Goal: Information Seeking & Learning: Learn about a topic

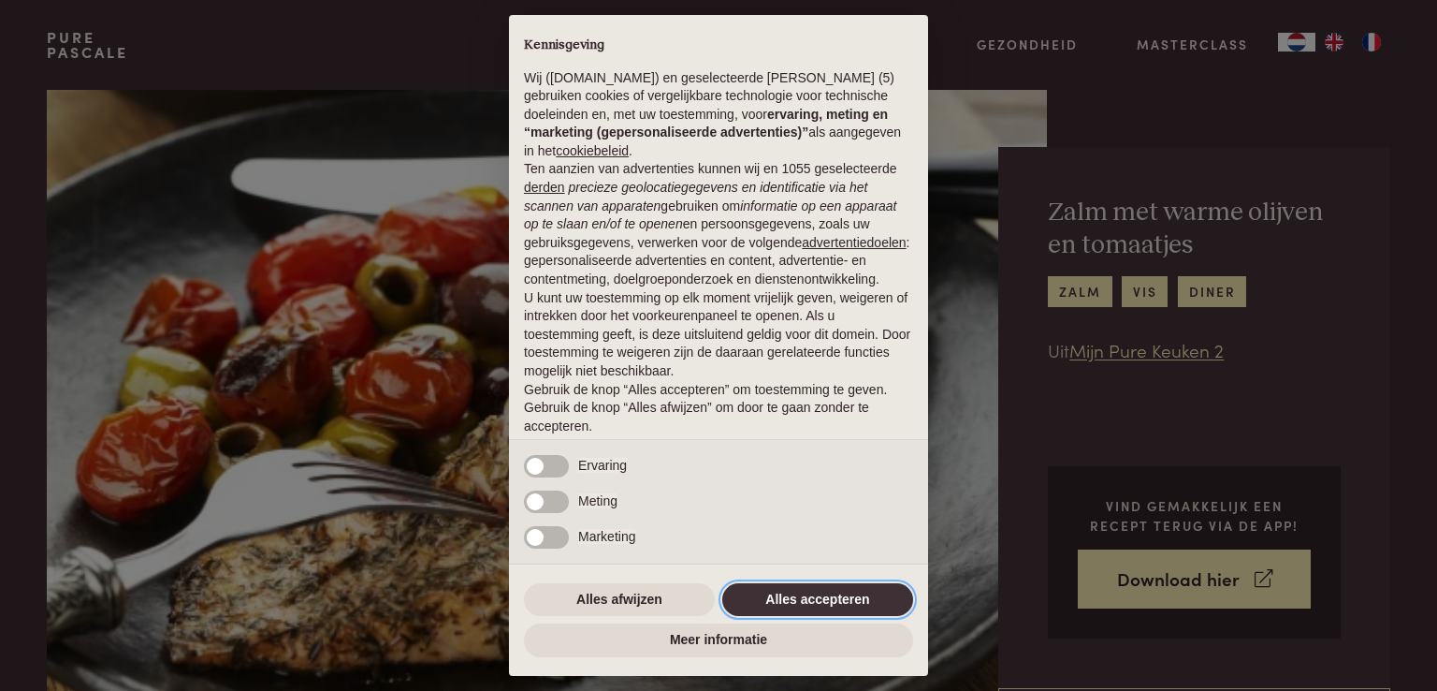
click at [827, 589] on button "Alles accepteren" at bounding box center [817, 600] width 191 height 34
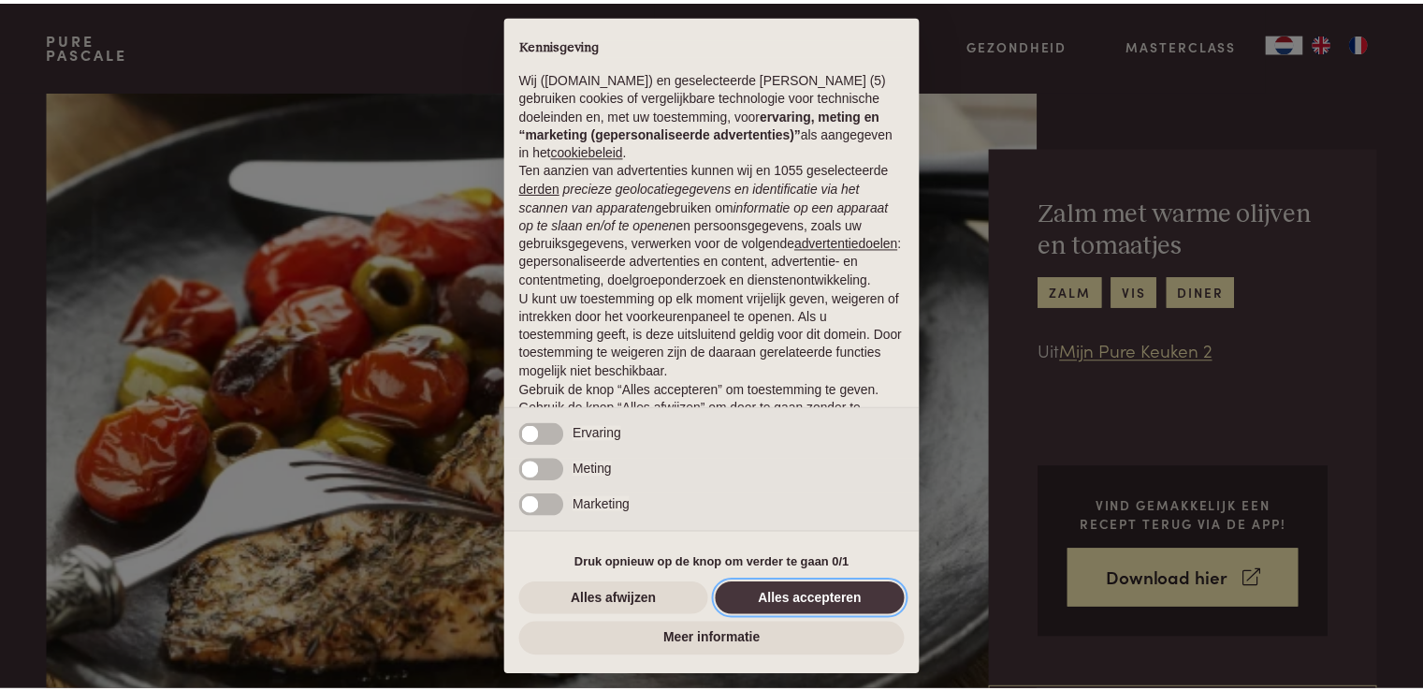
scroll to position [62, 0]
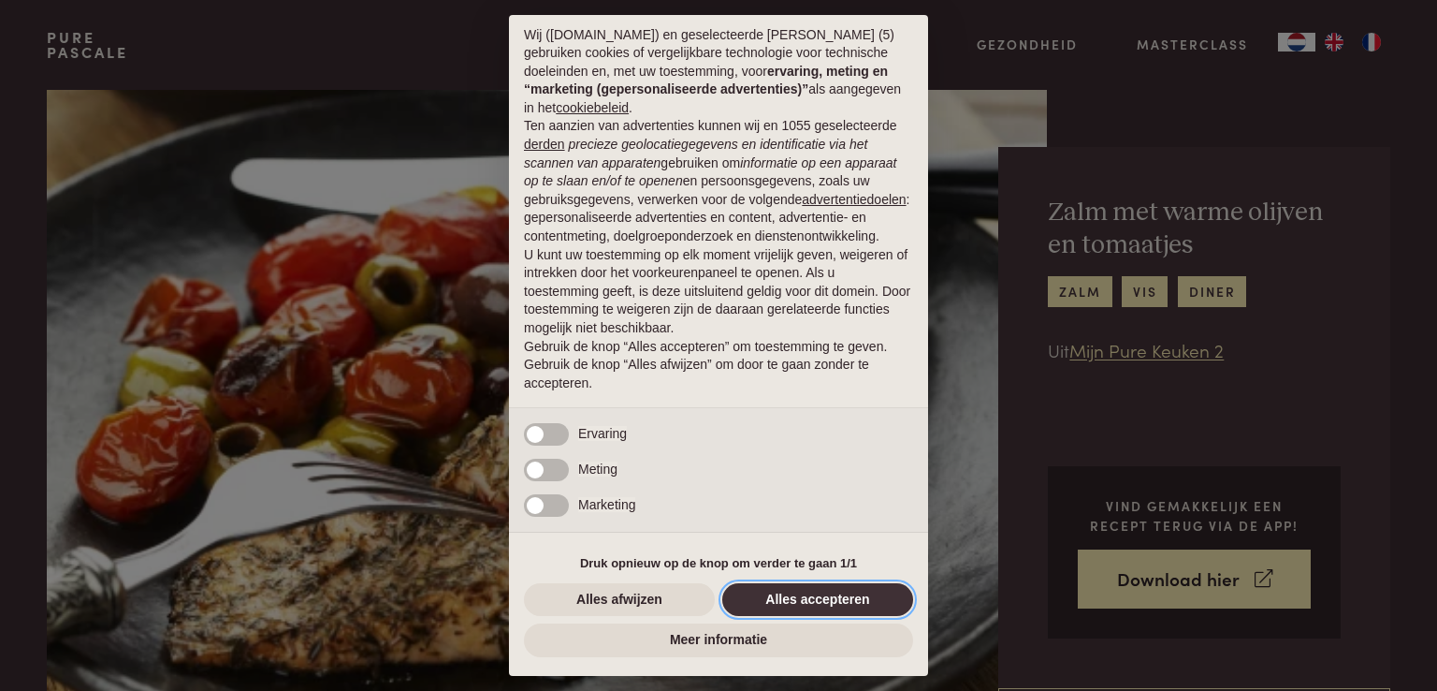
drag, startPoint x: 802, startPoint y: 597, endPoint x: 795, endPoint y: 581, distance: 17.2
click at [803, 597] on button "Alles accepteren" at bounding box center [817, 600] width 191 height 34
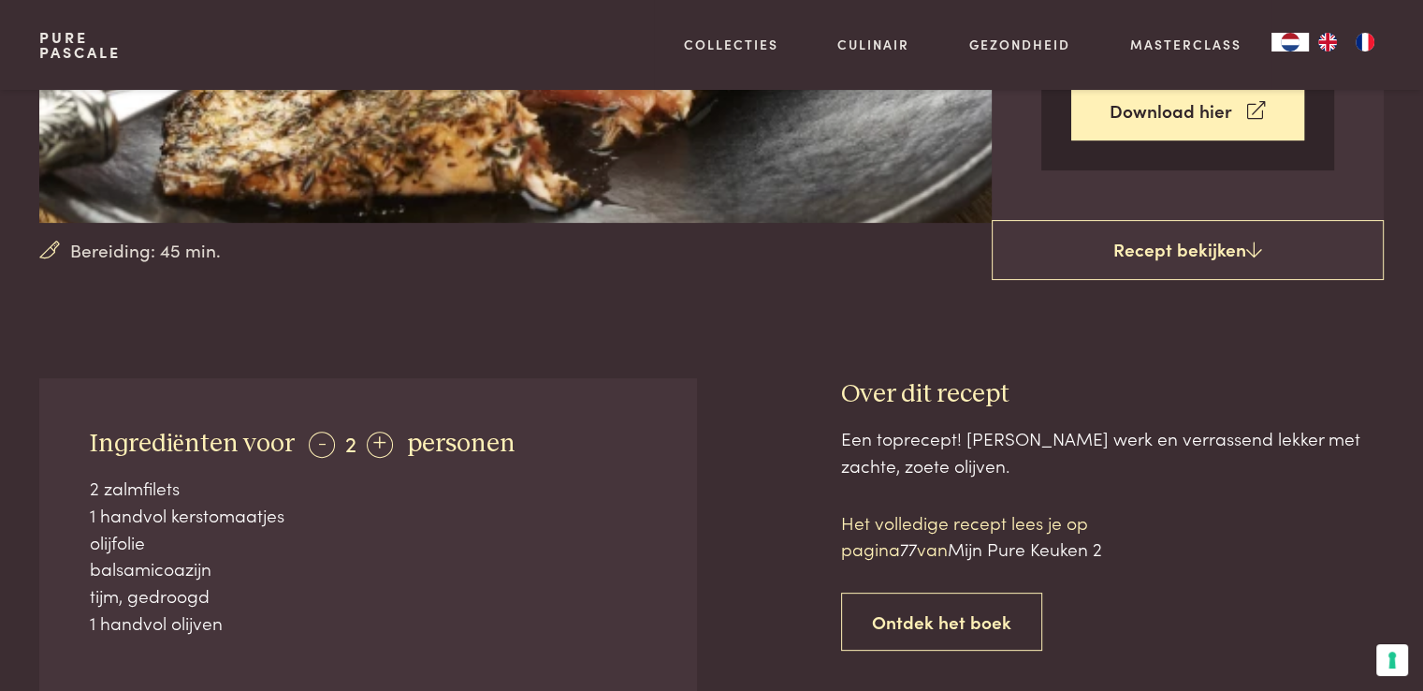
scroll to position [655, 0]
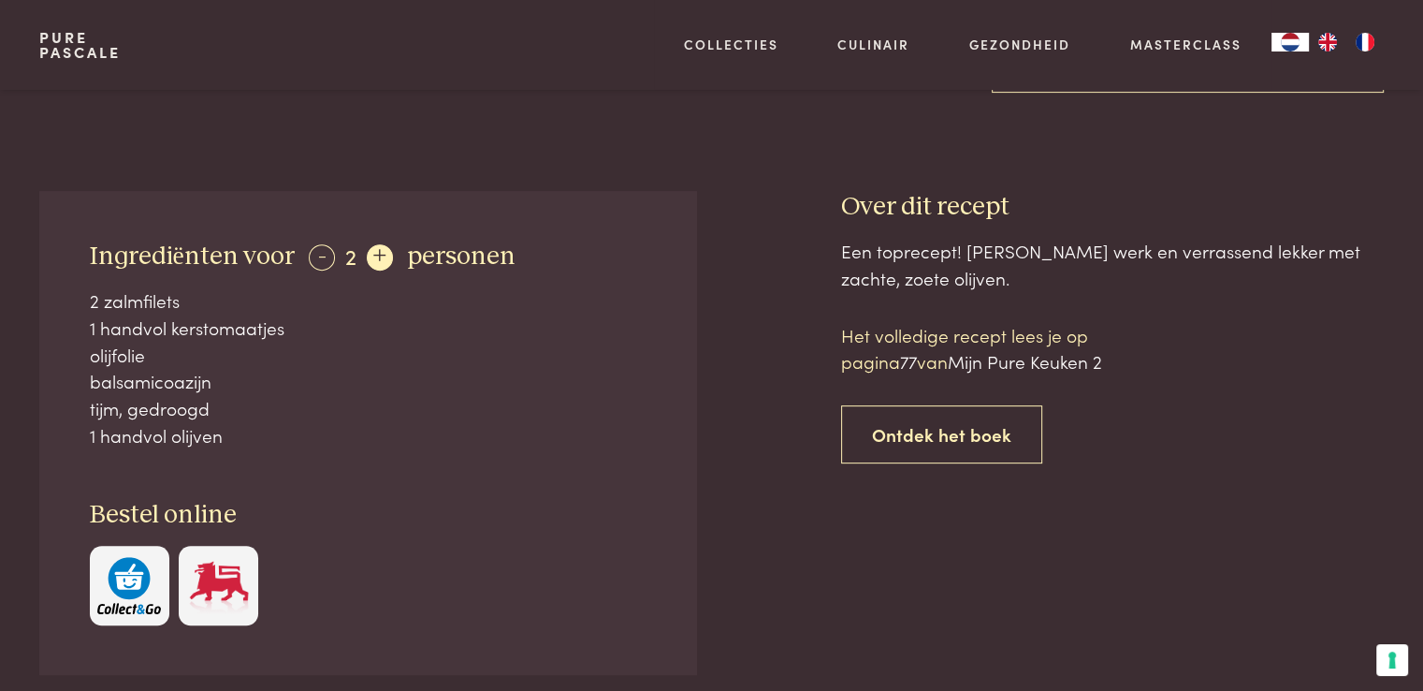
click at [374, 261] on div "+" at bounding box center [380, 257] width 26 height 26
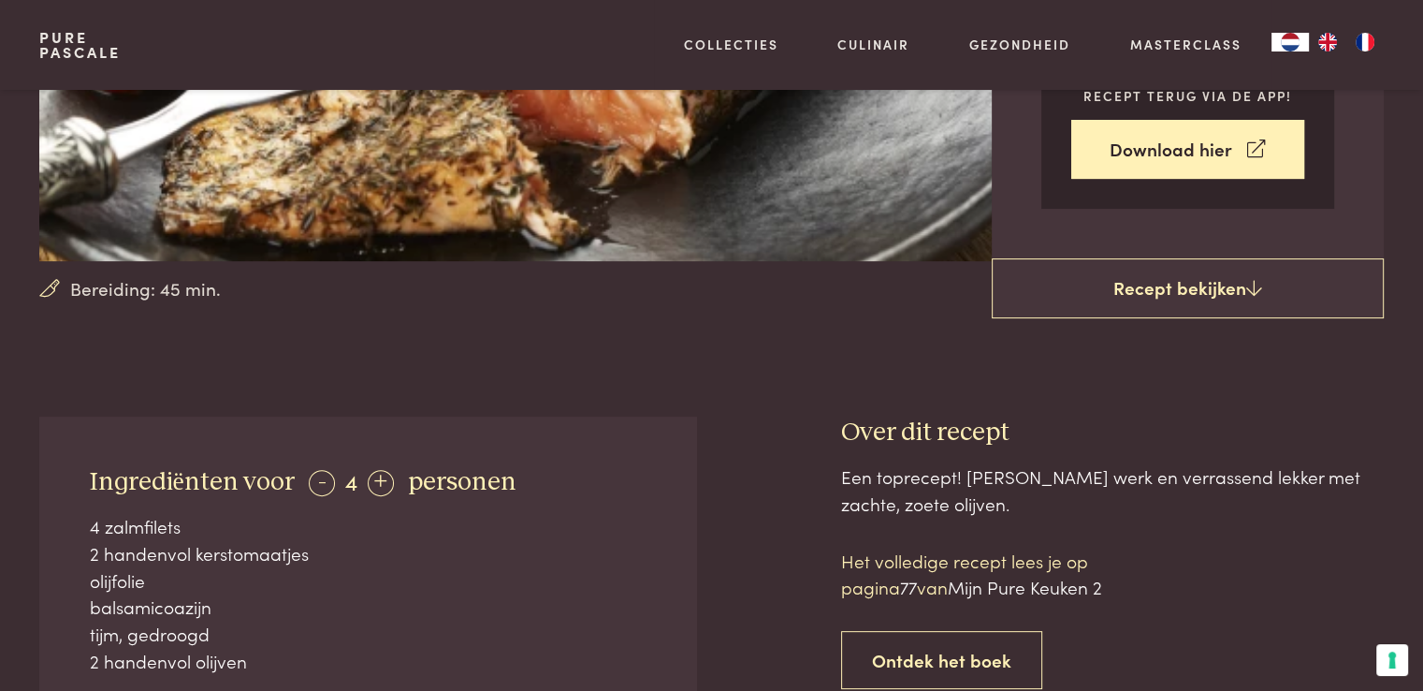
scroll to position [374, 0]
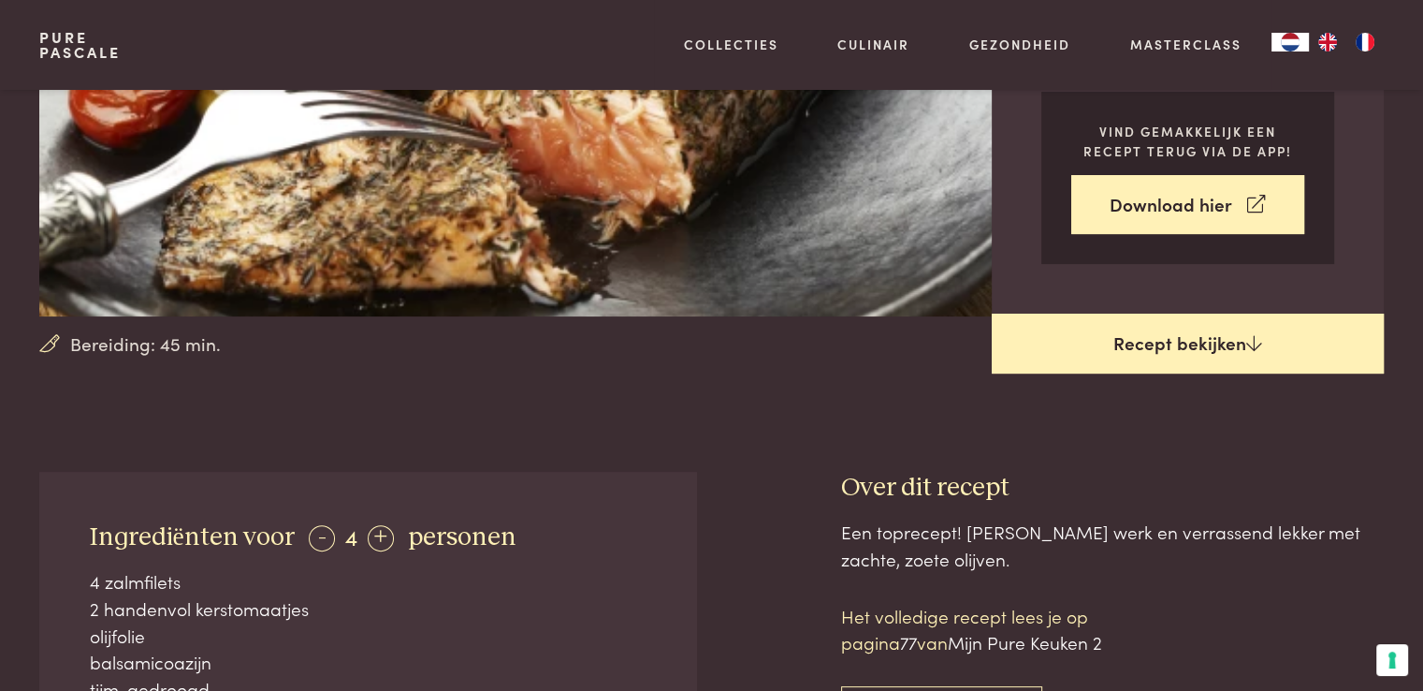
click at [1177, 346] on link "Recept bekijken" at bounding box center [1188, 343] width 392 height 60
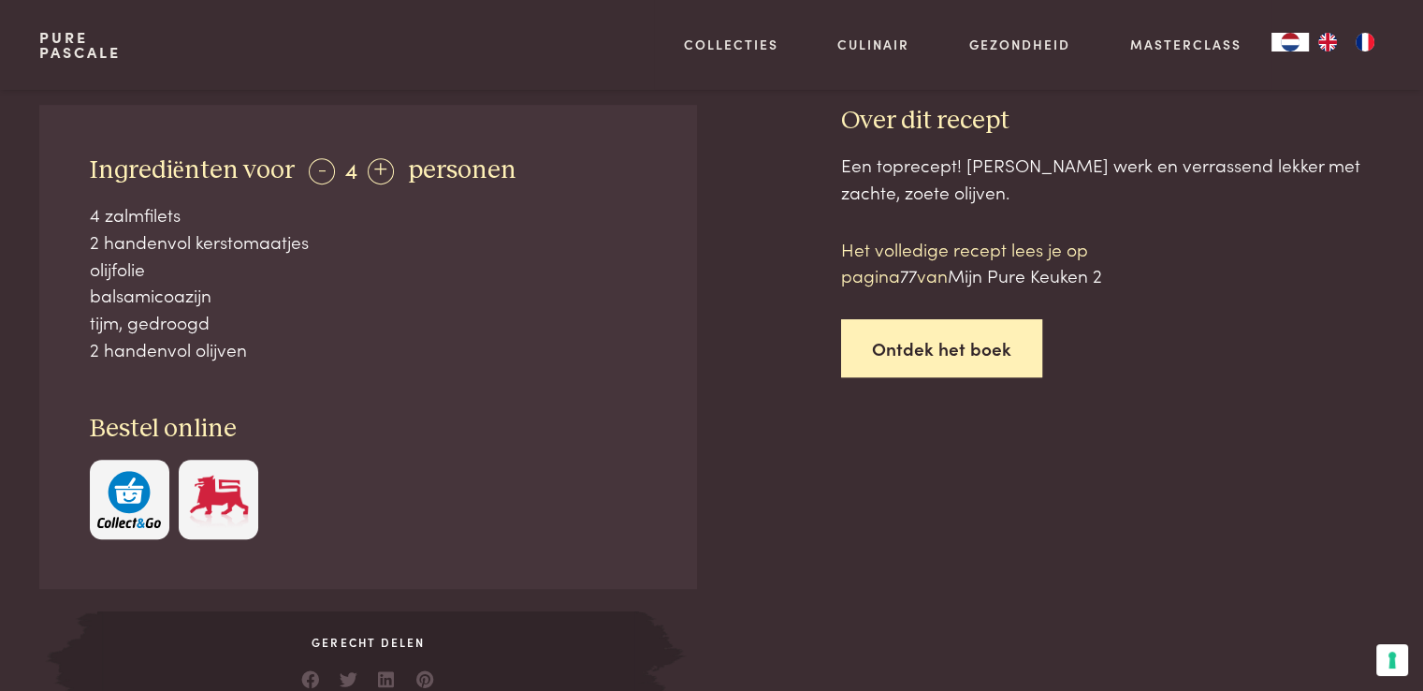
scroll to position [565, 0]
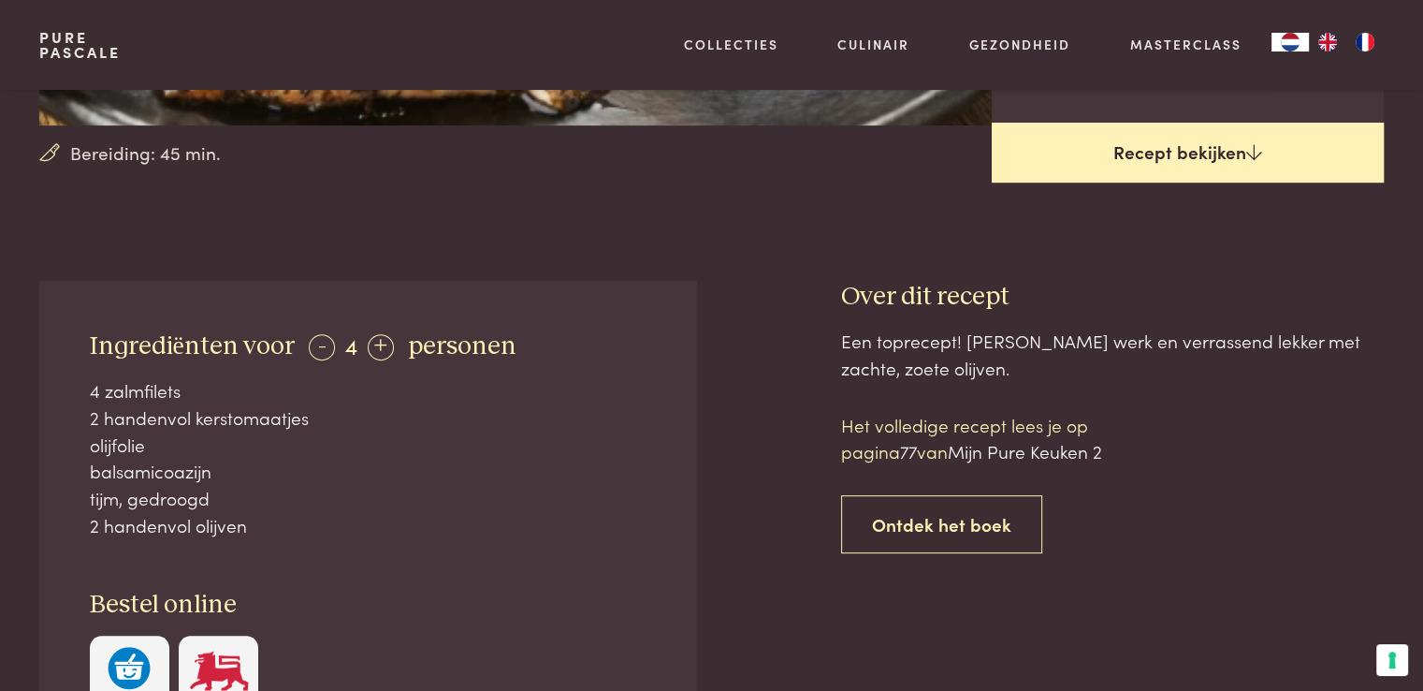
click at [1161, 157] on link "Recept bekijken" at bounding box center [1188, 153] width 392 height 60
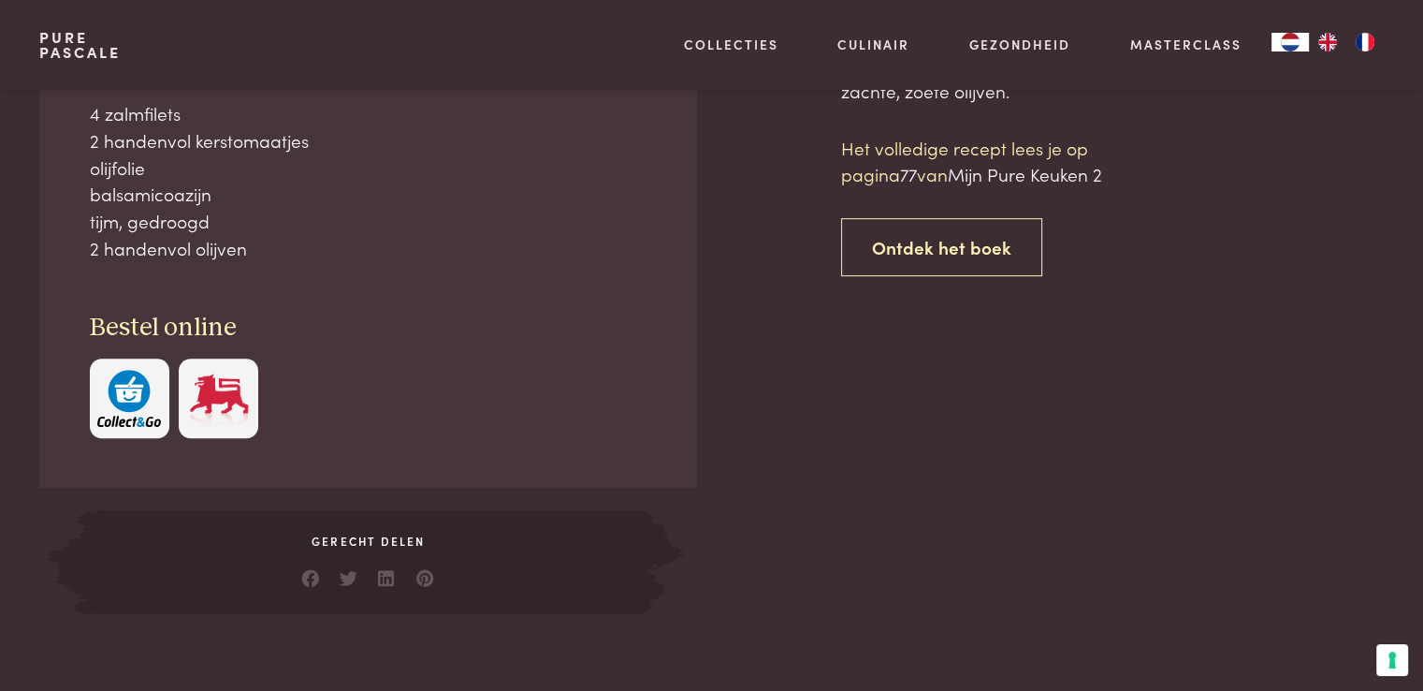
scroll to position [659, 0]
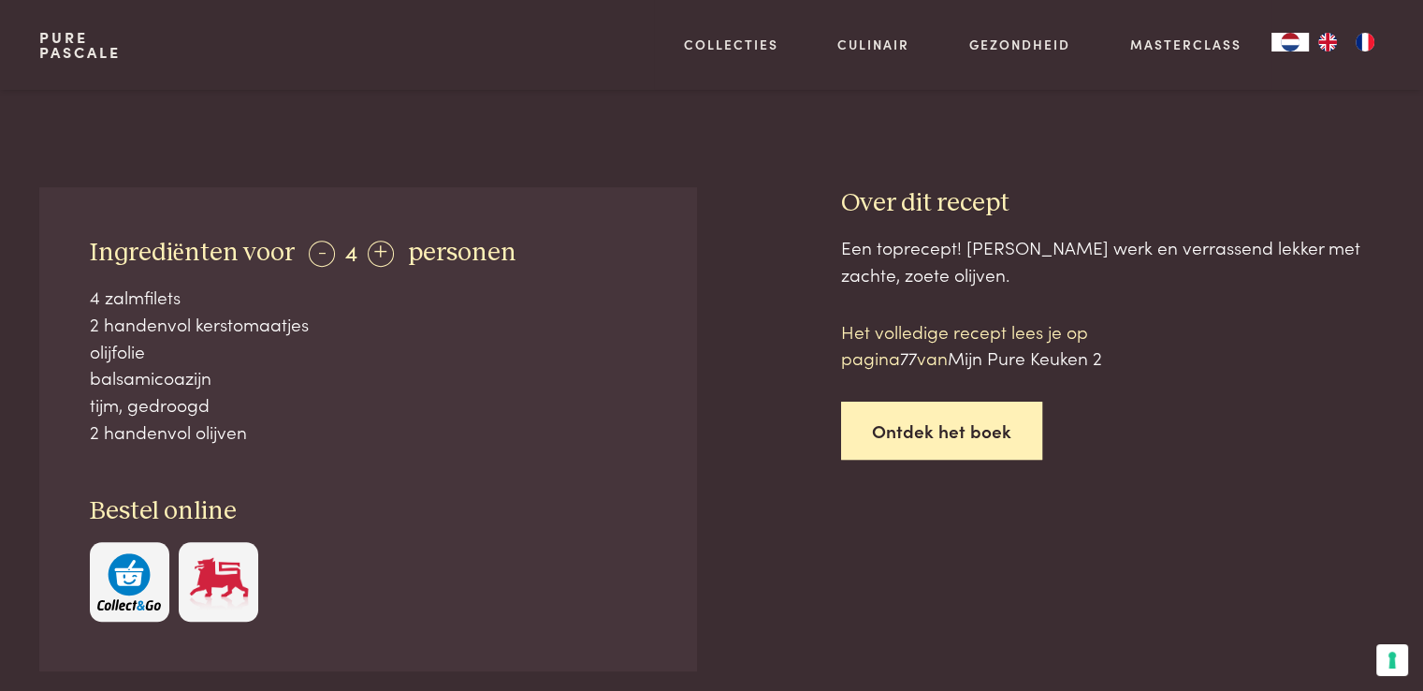
click at [938, 428] on link "Ontdek het boek" at bounding box center [941, 430] width 201 height 59
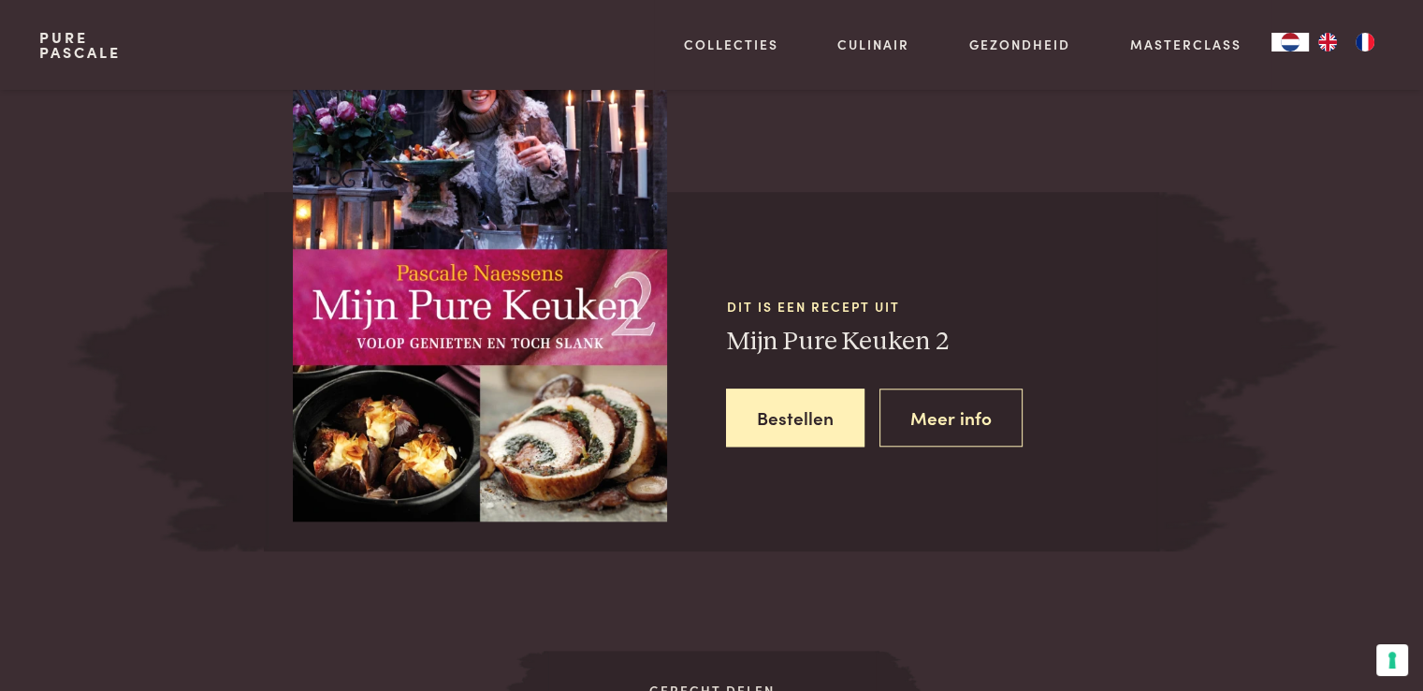
scroll to position [1654, 0]
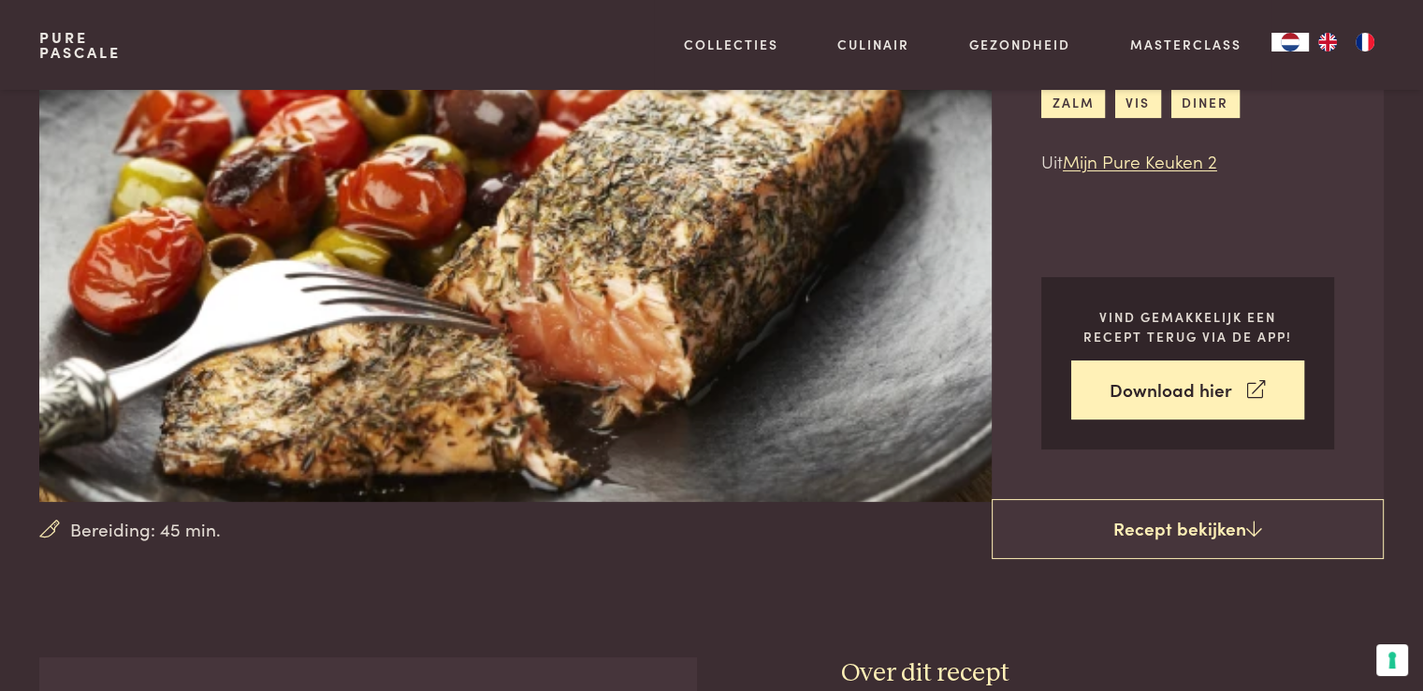
scroll to position [157, 0]
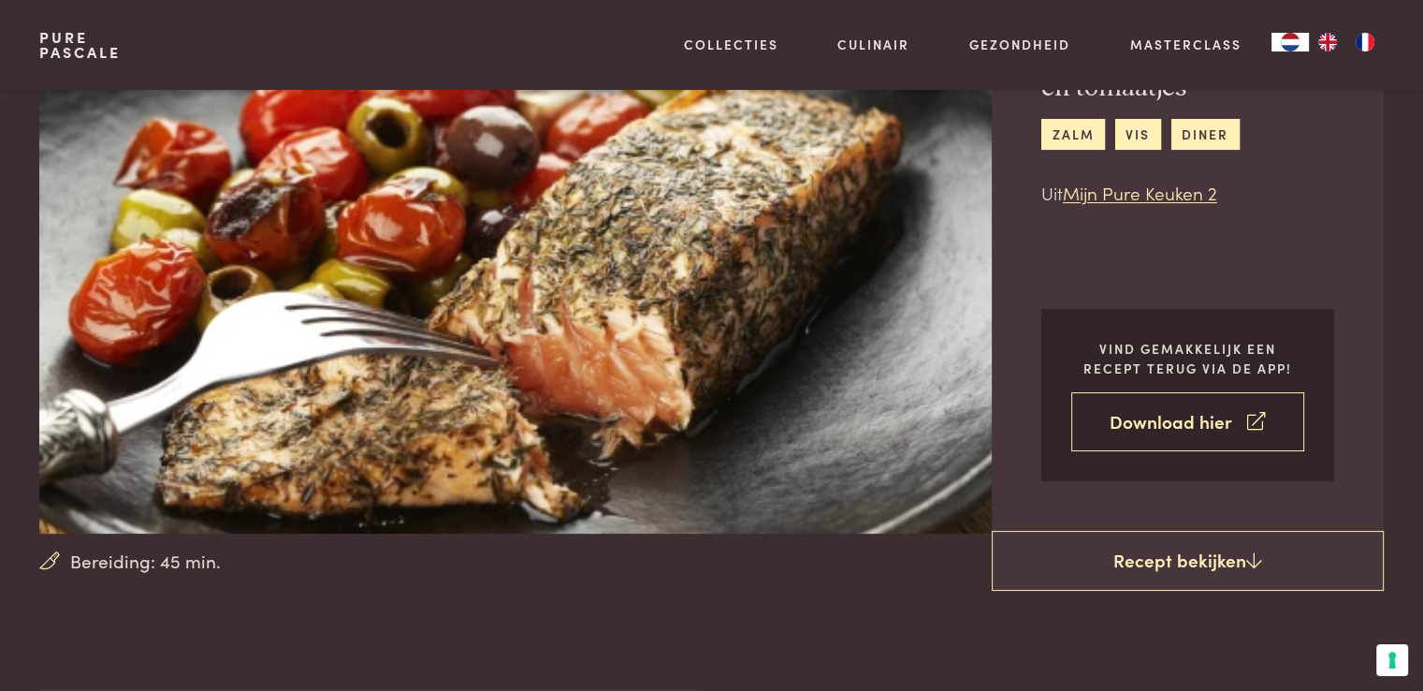
click at [1190, 429] on link "Download hier" at bounding box center [1187, 421] width 233 height 59
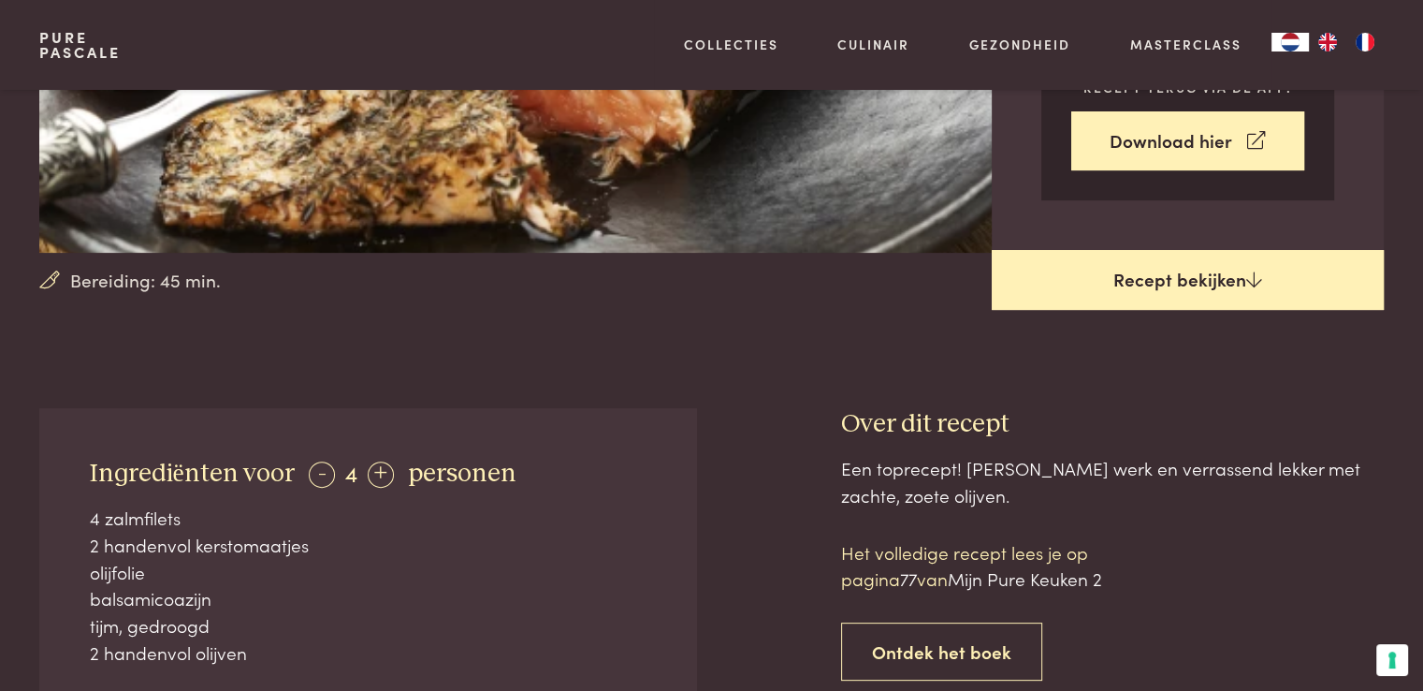
click at [1274, 277] on link "Recept bekijken" at bounding box center [1188, 280] width 392 height 60
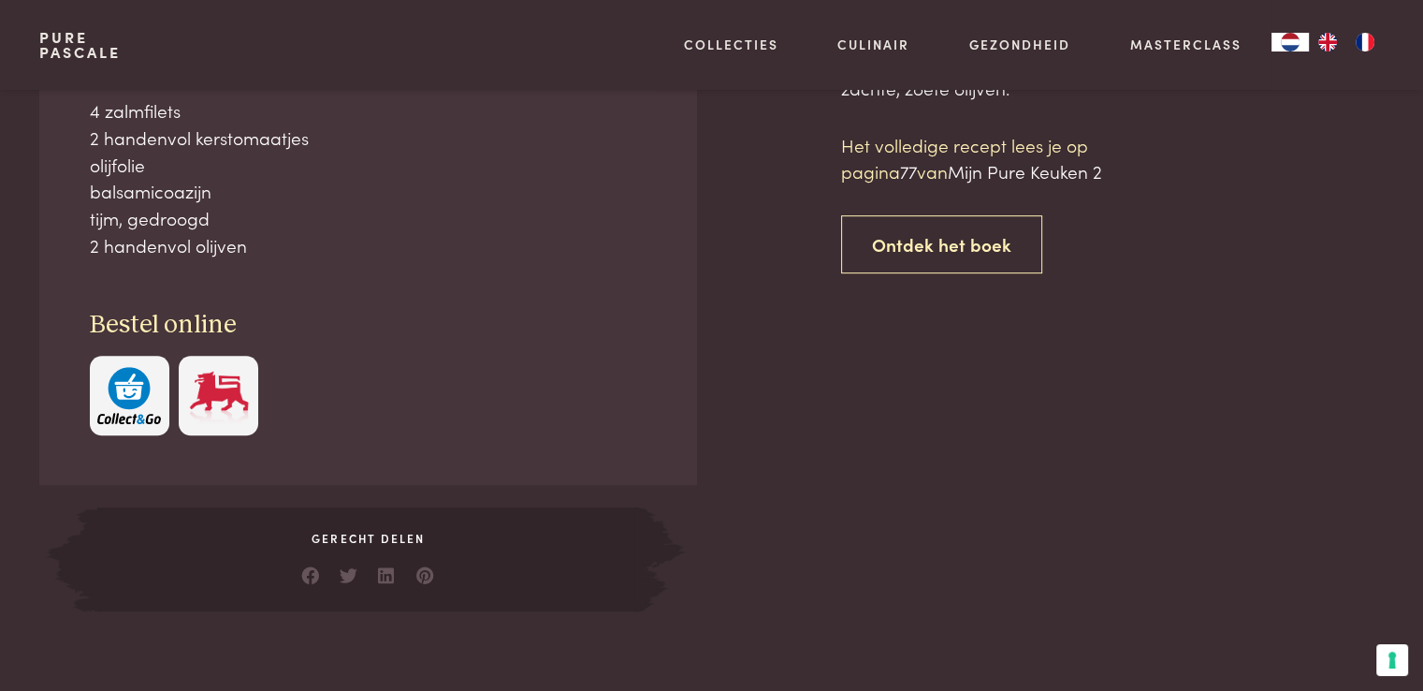
scroll to position [846, 0]
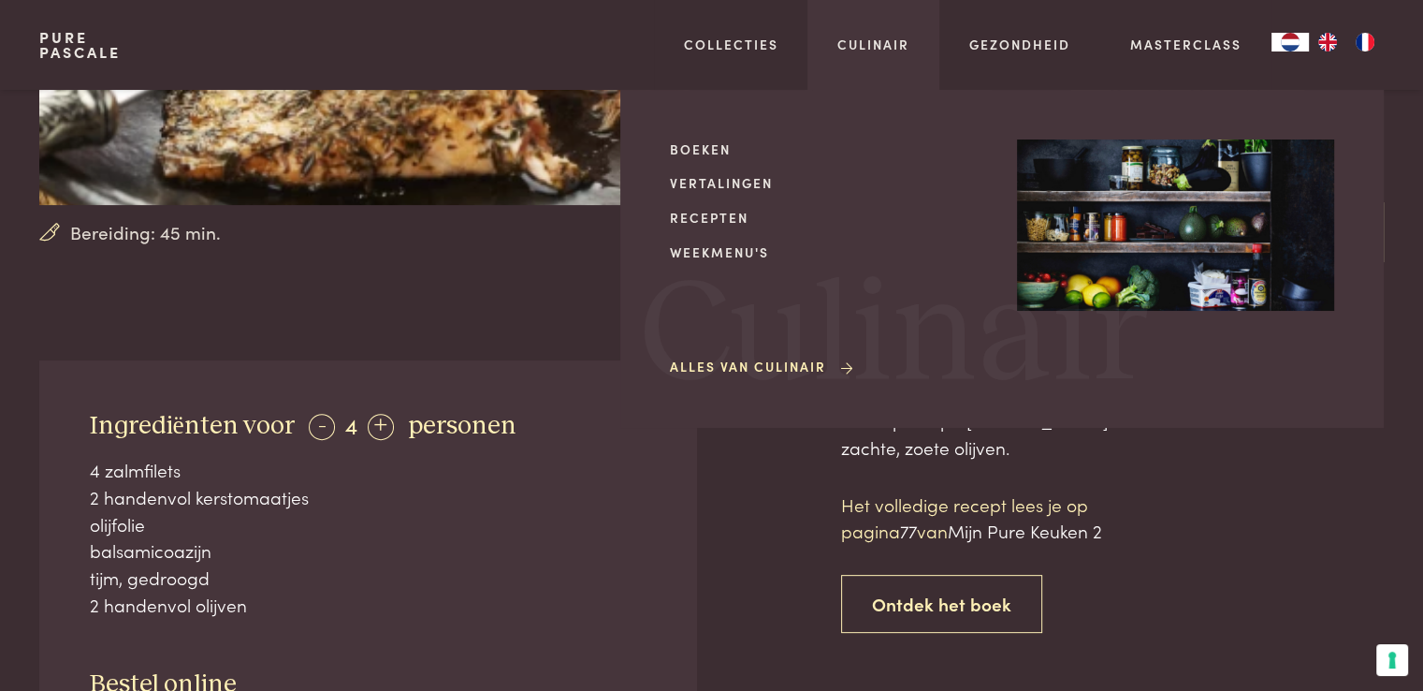
scroll to position [659, 0]
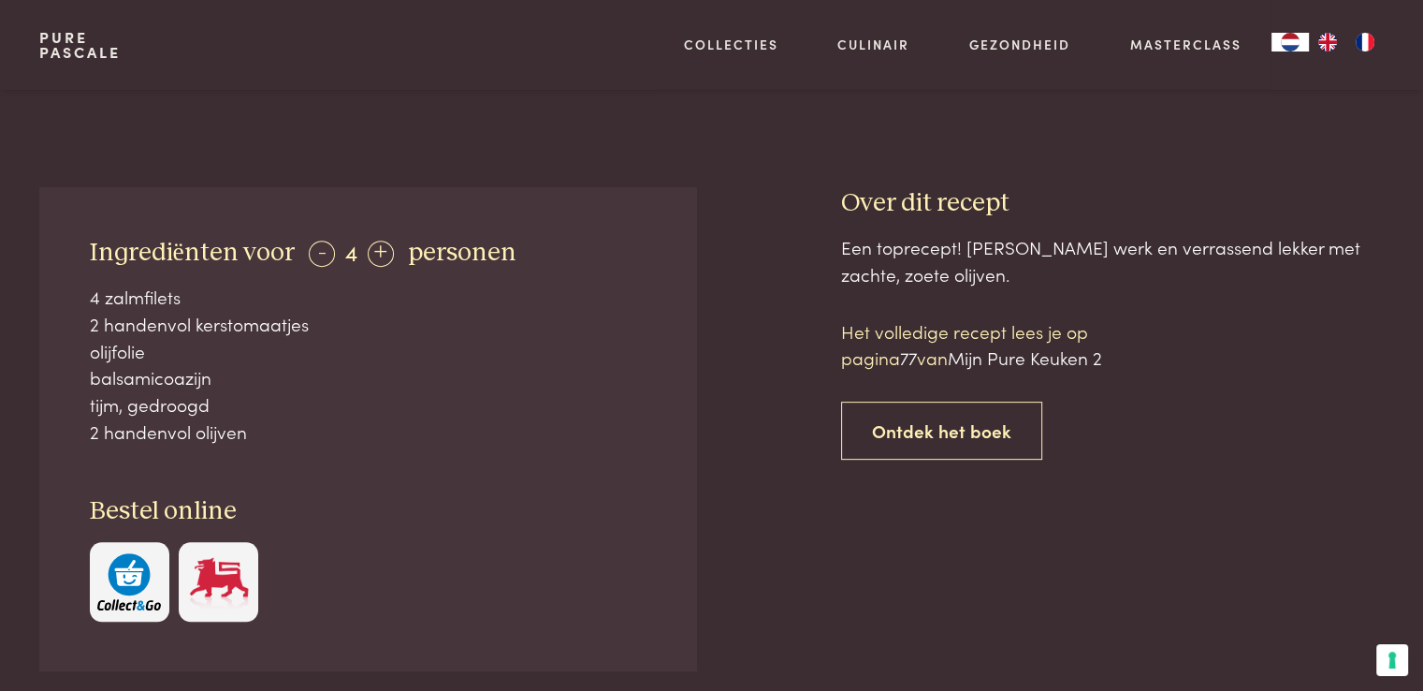
click at [610, 405] on div "tijm, gedroogd" at bounding box center [369, 404] width 558 height 27
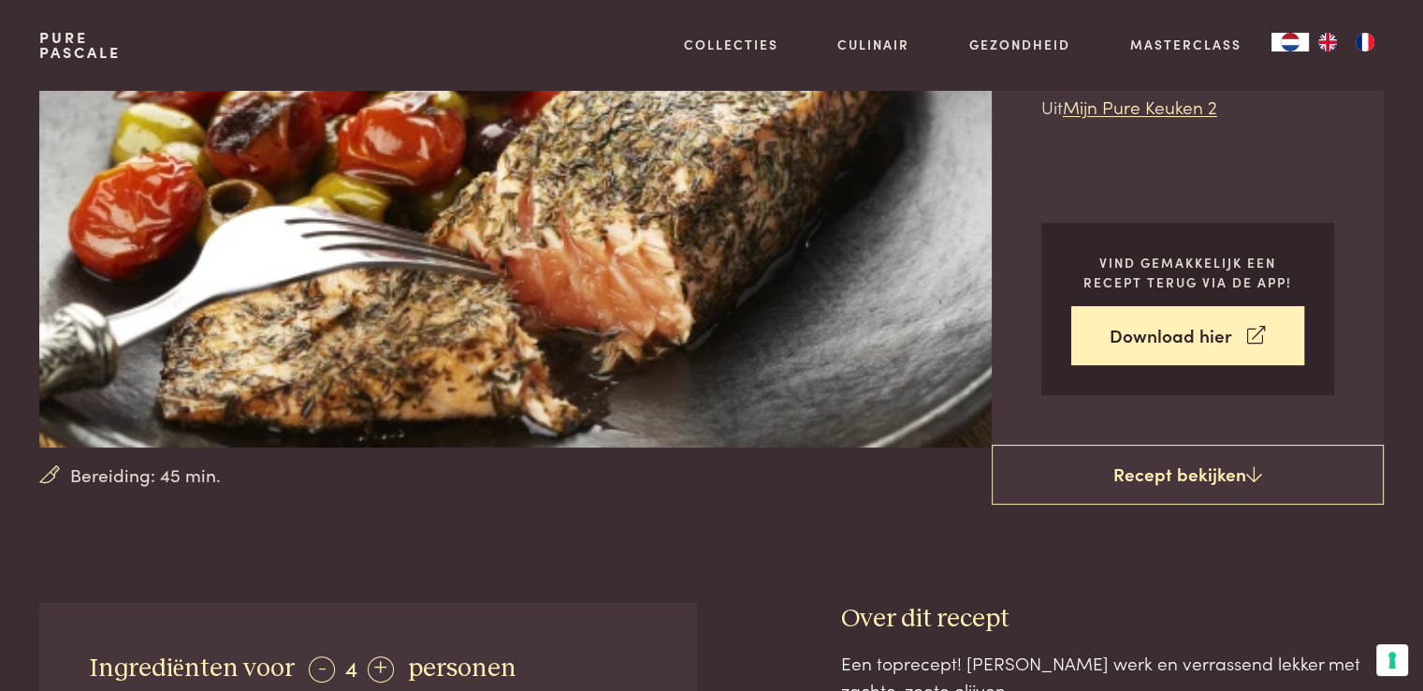
scroll to position [4, 0]
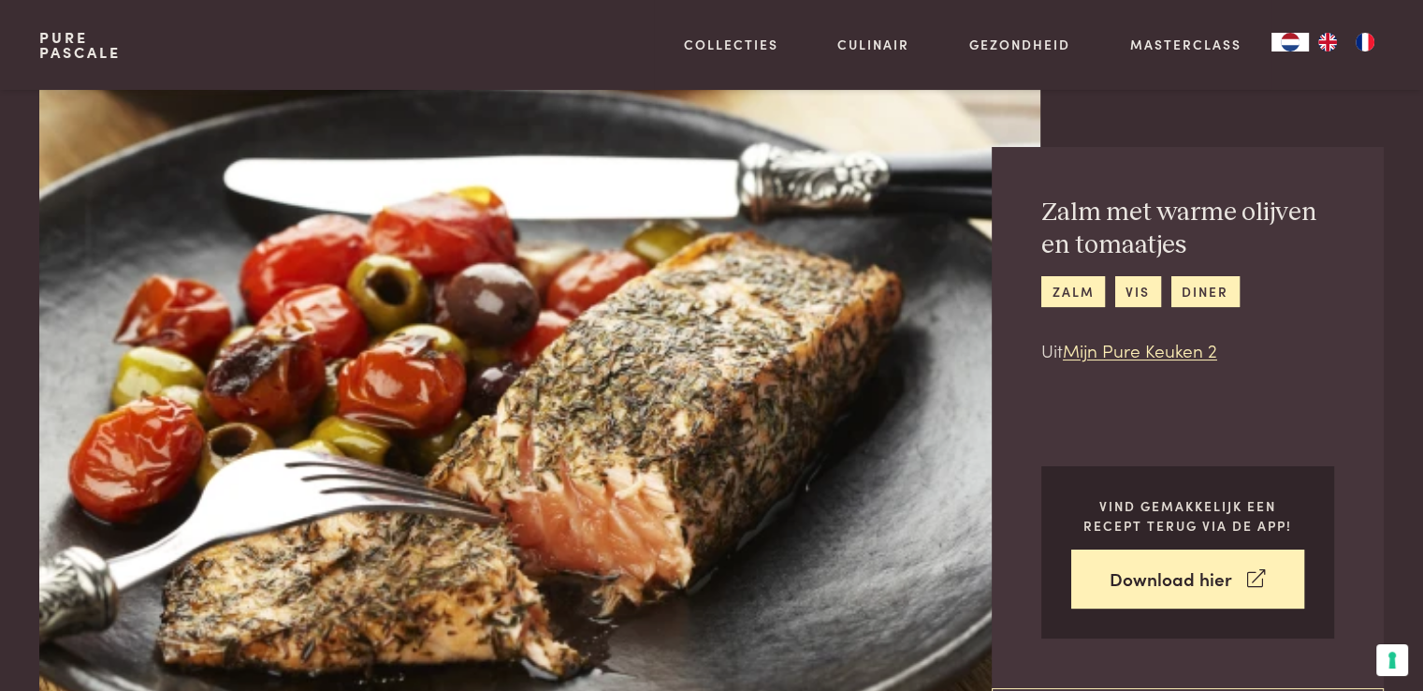
scroll to position [1654, 0]
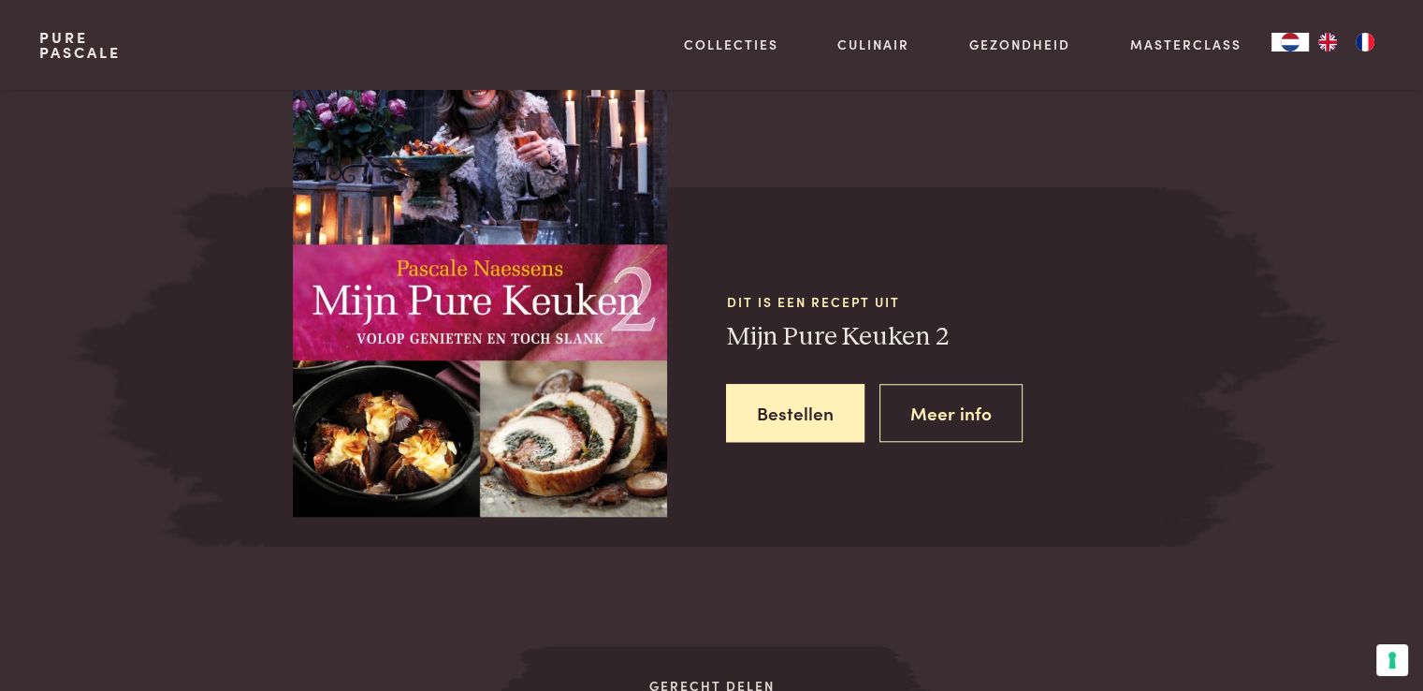
scroll to position [846, 0]
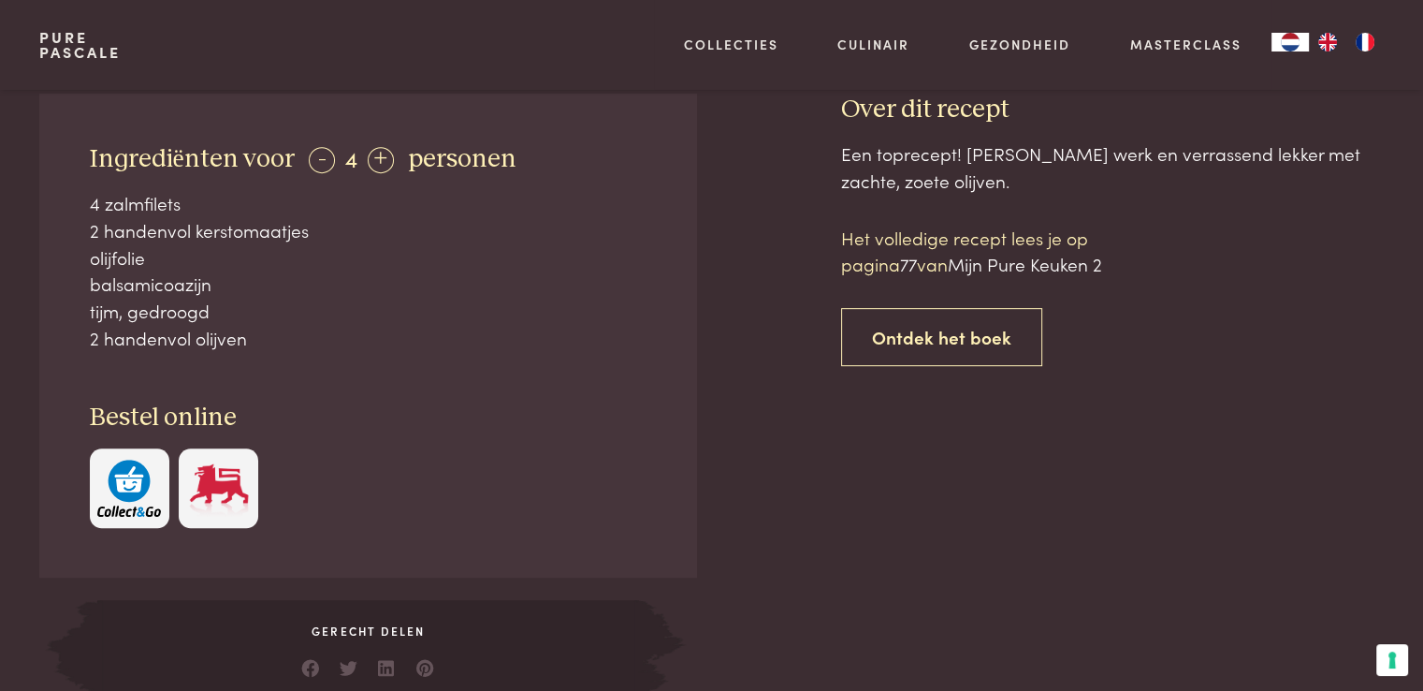
scroll to position [846, 0]
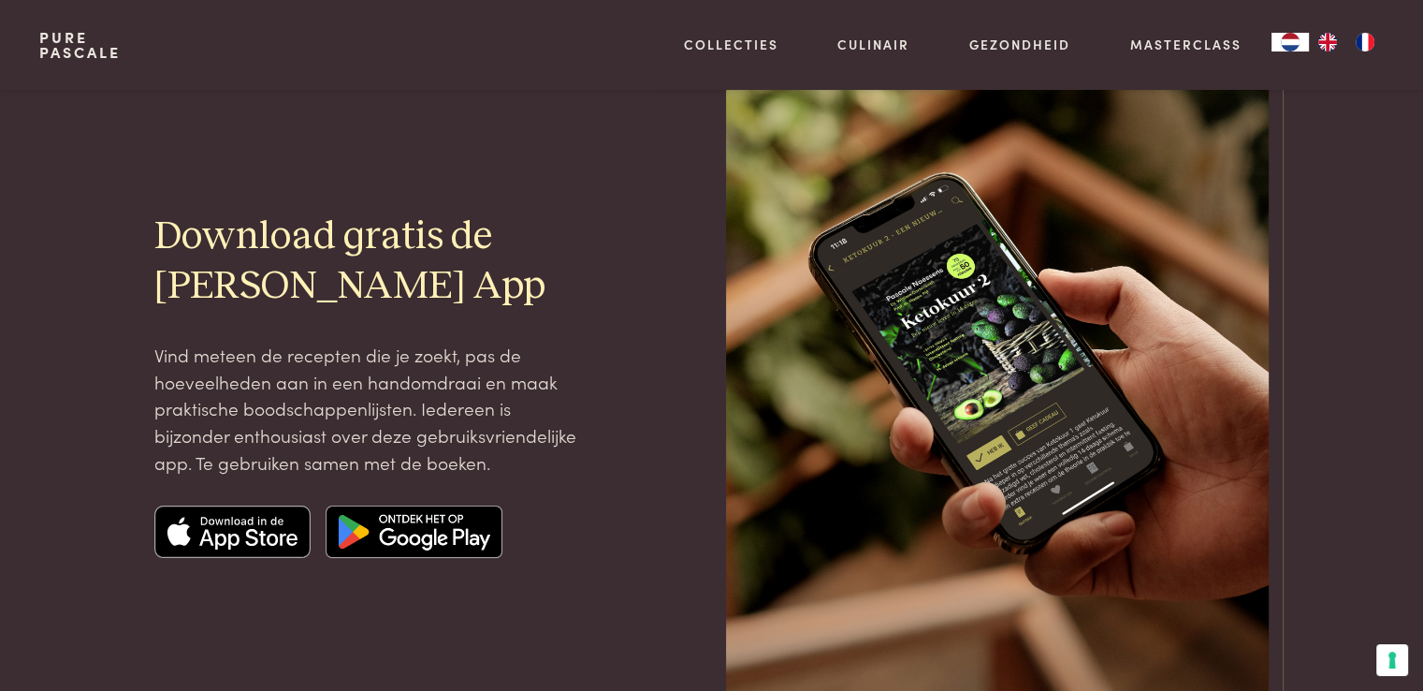
scroll to position [281, 0]
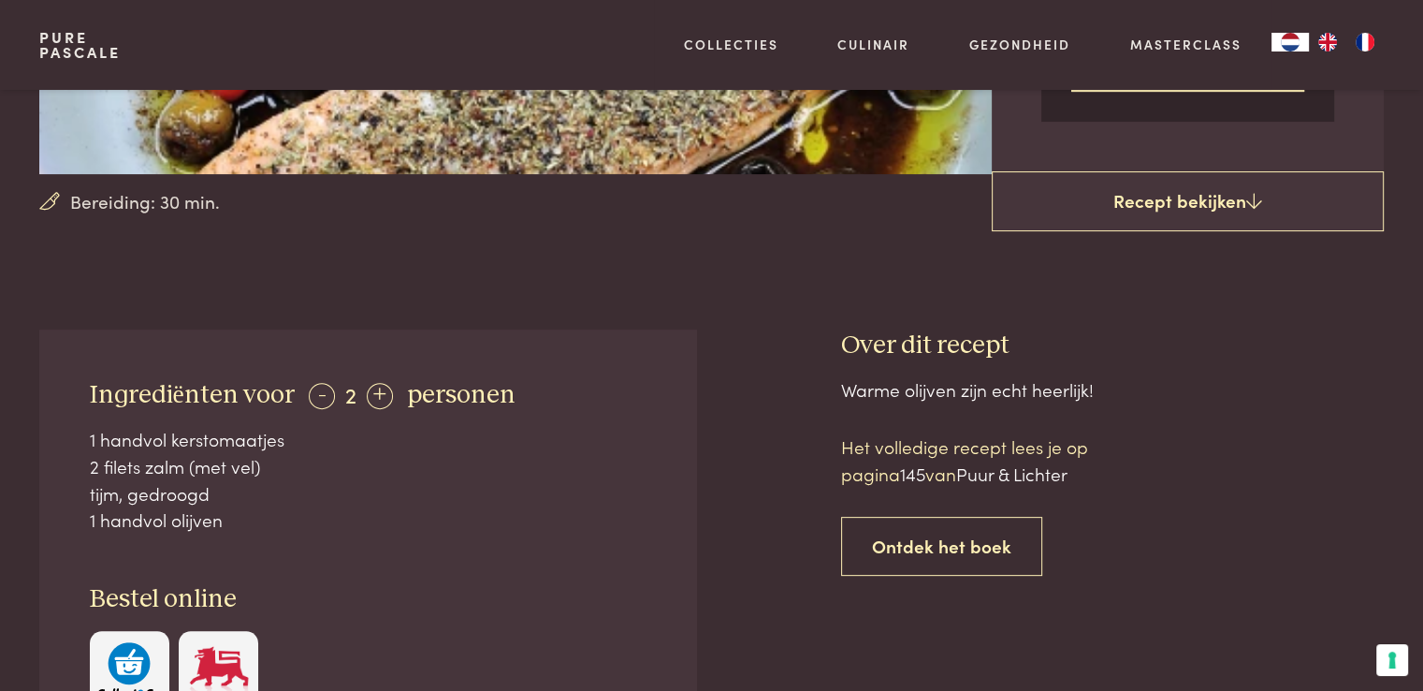
scroll to position [561, 0]
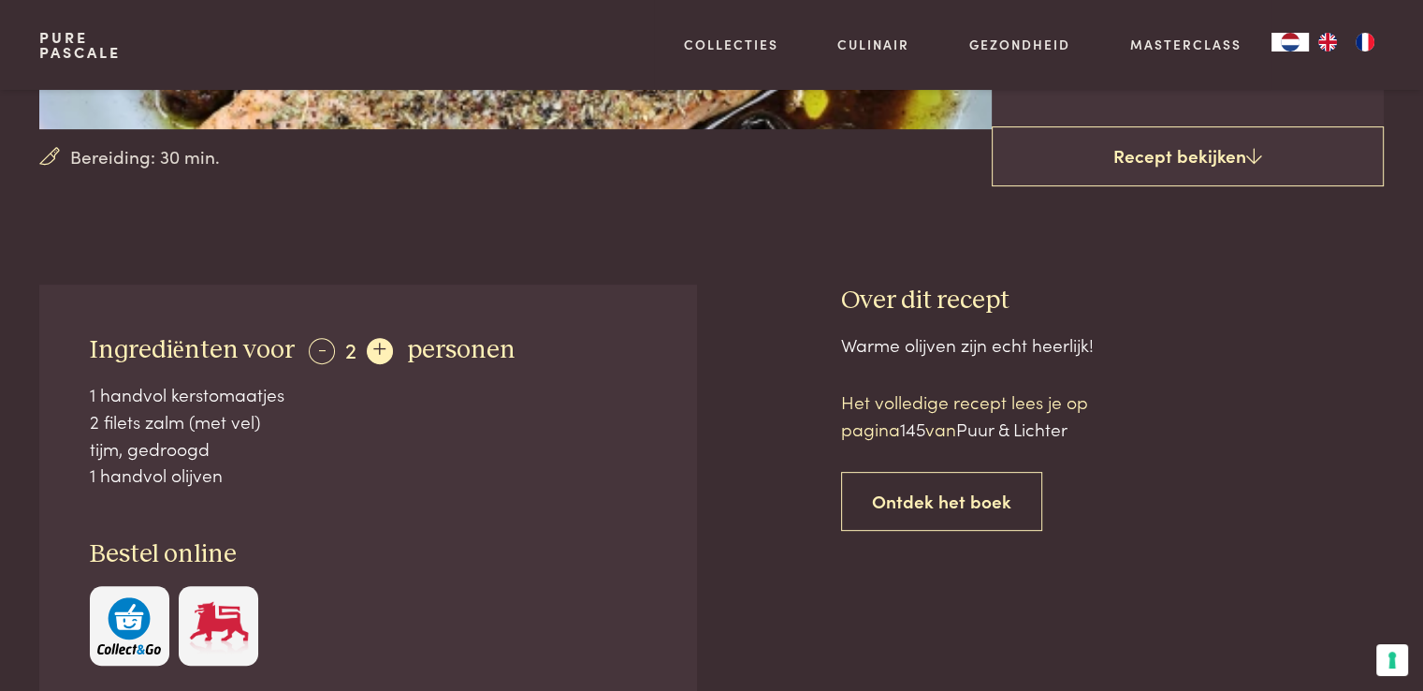
click at [378, 352] on div "+" at bounding box center [380, 351] width 26 height 26
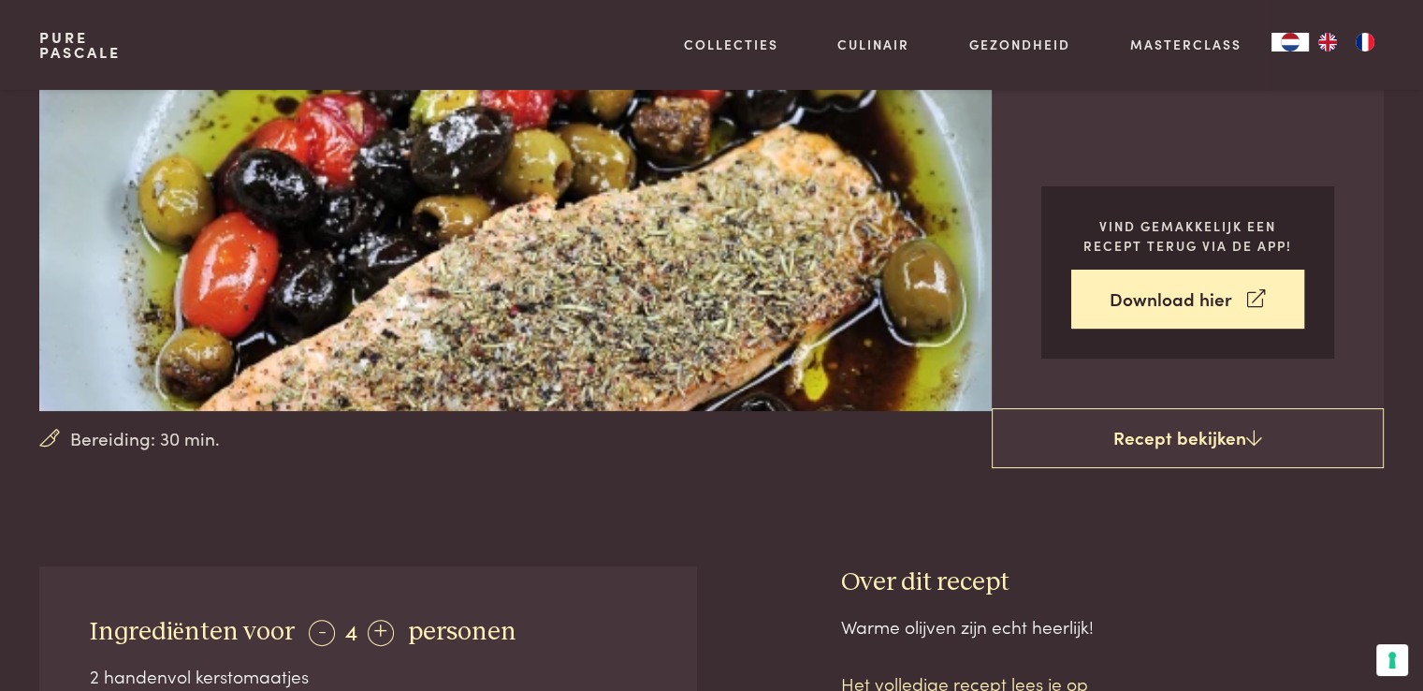
scroll to position [0, 0]
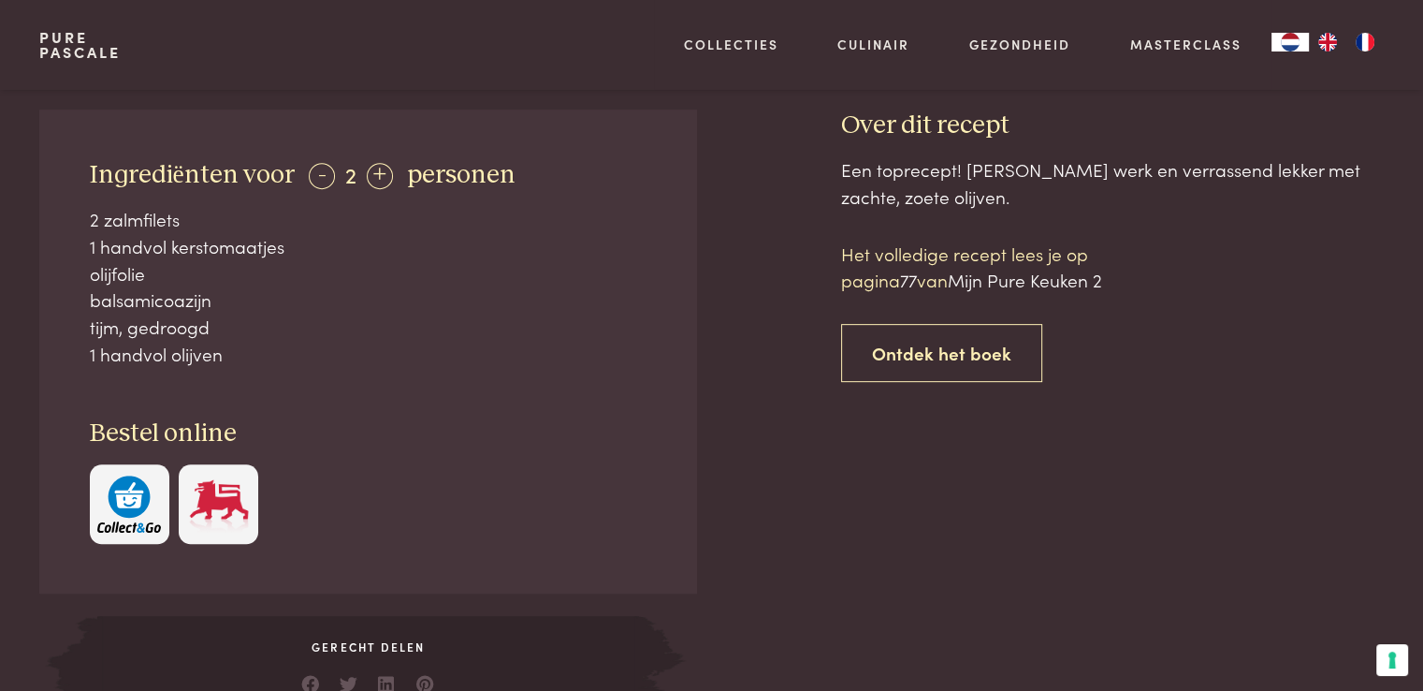
scroll to position [749, 0]
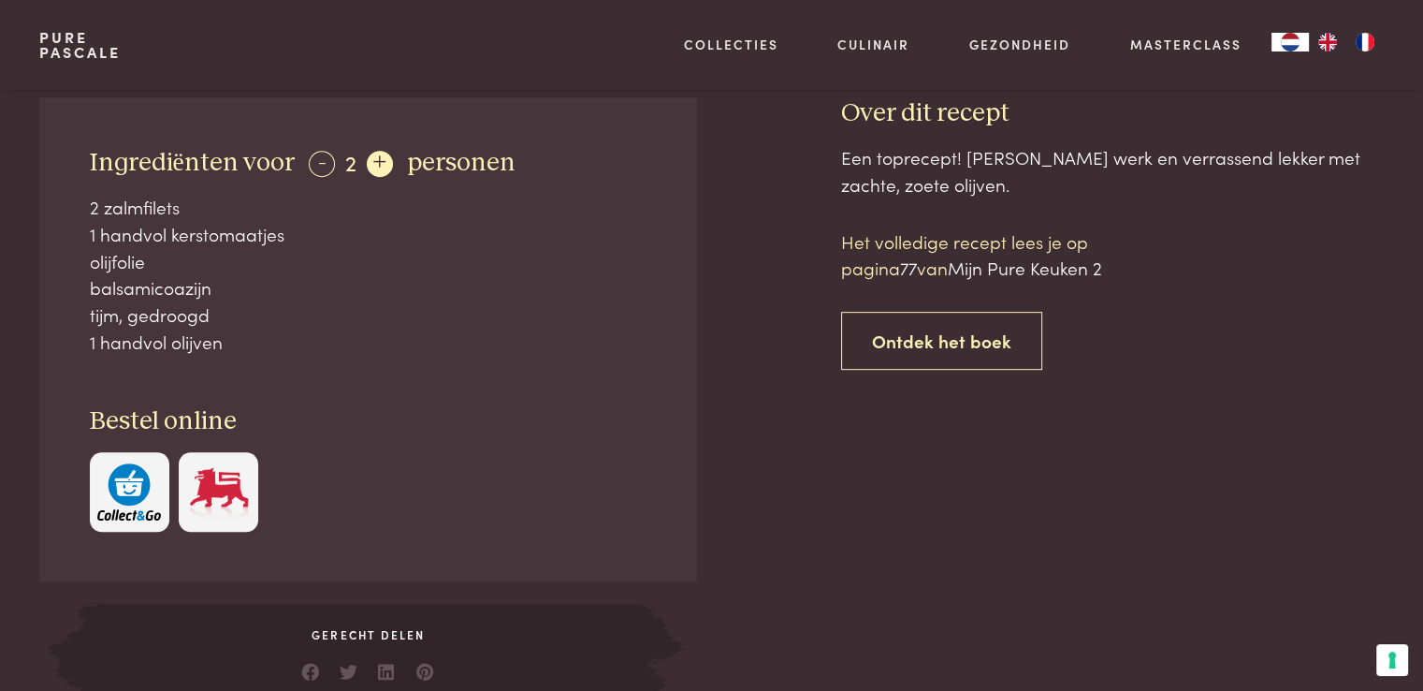
click at [372, 162] on div "+" at bounding box center [380, 164] width 26 height 26
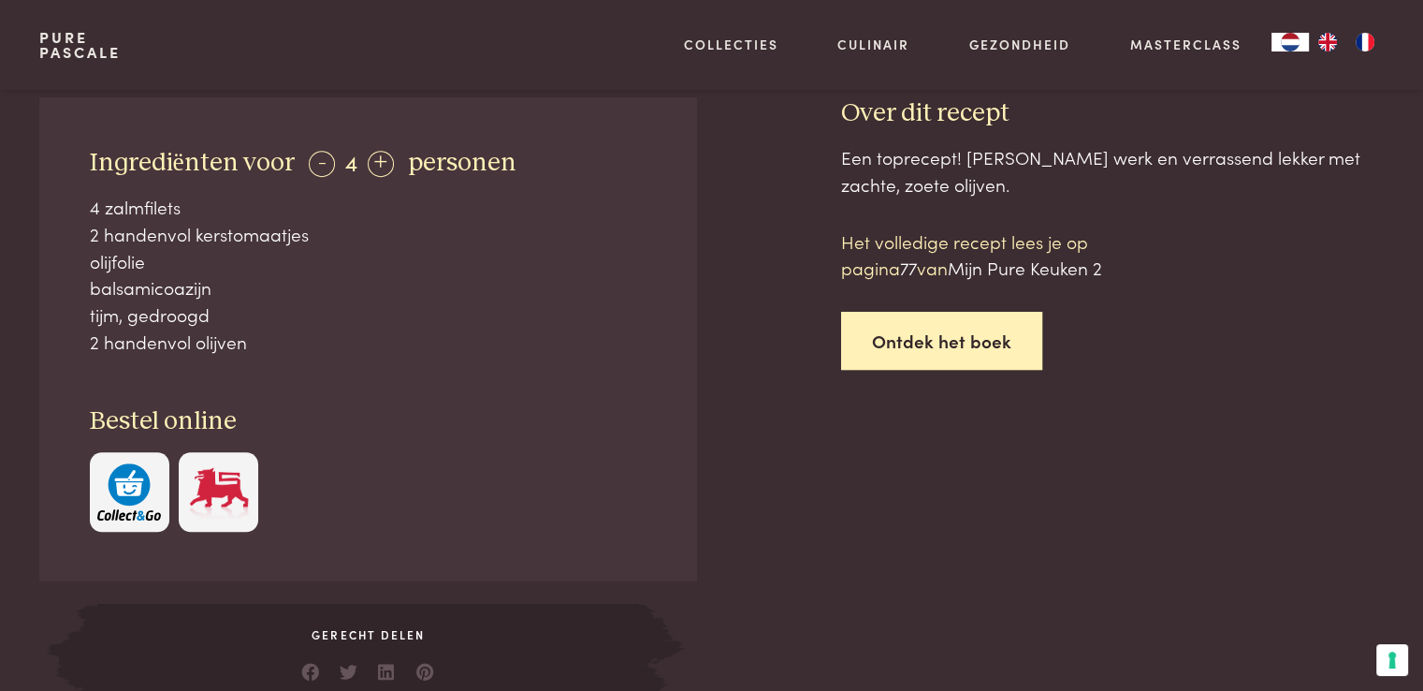
click at [939, 345] on link "Ontdek het boek" at bounding box center [941, 341] width 201 height 59
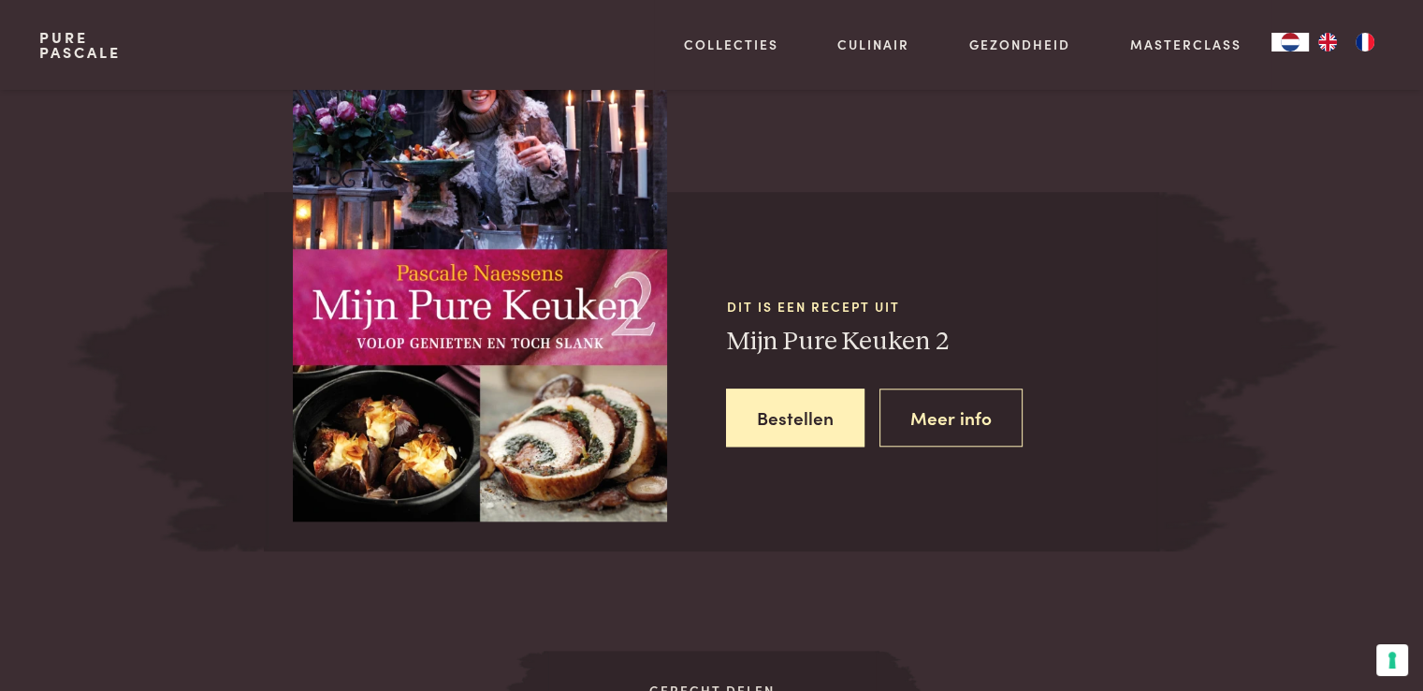
scroll to position [1654, 0]
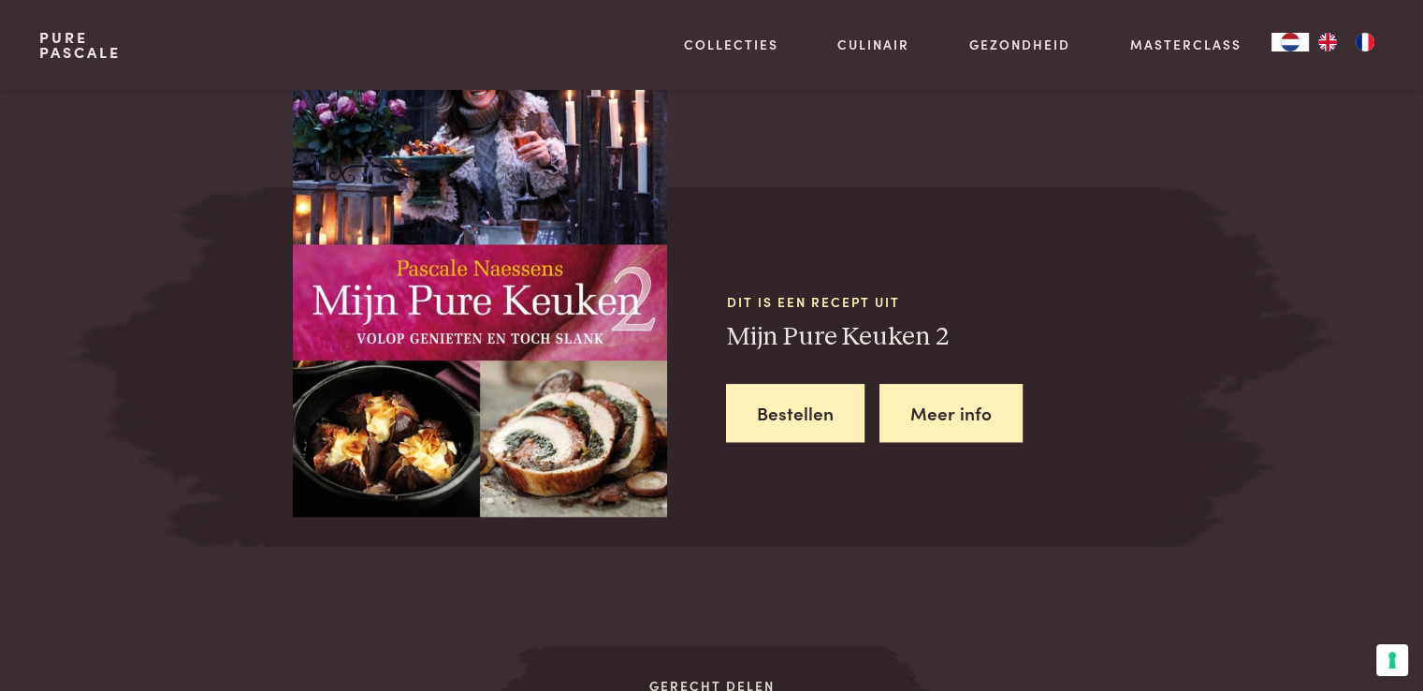
click at [936, 406] on link "Meer info" at bounding box center [951, 413] width 143 height 59
